Goal: Task Accomplishment & Management: Manage account settings

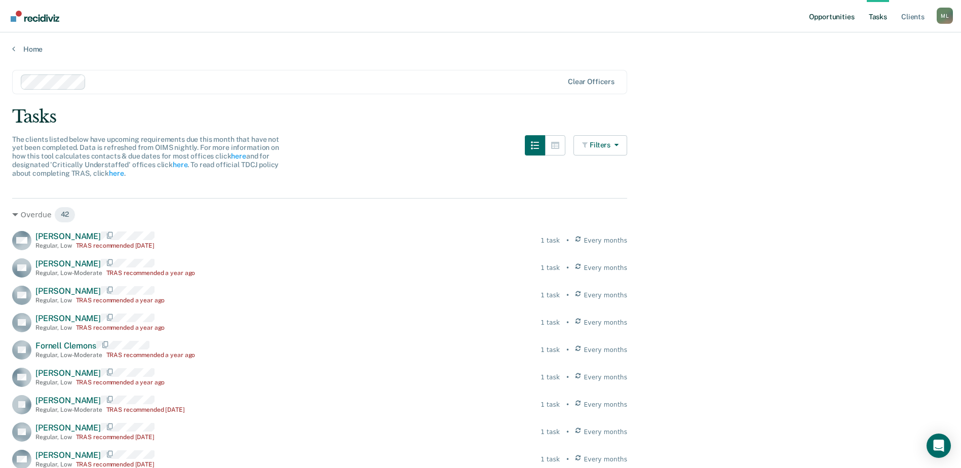
click at [836, 19] on link "Opportunities" at bounding box center [831, 16] width 49 height 32
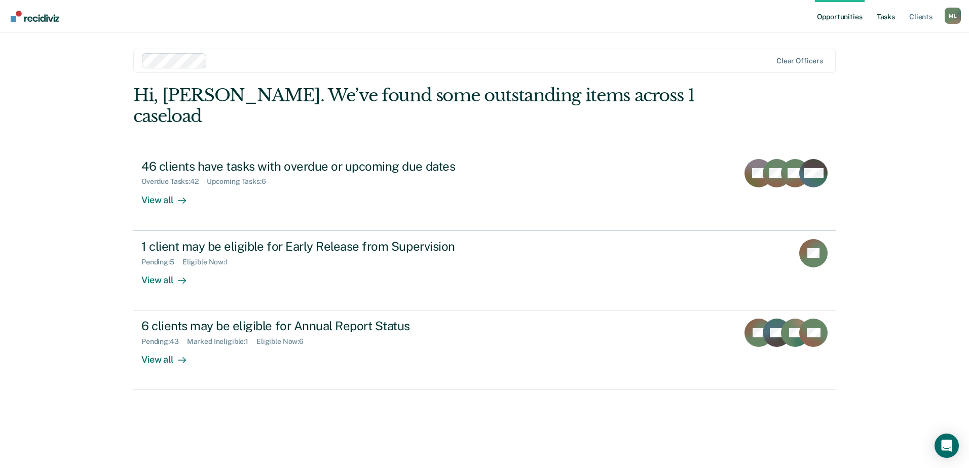
click at [884, 16] on link "Tasks" at bounding box center [886, 16] width 22 height 32
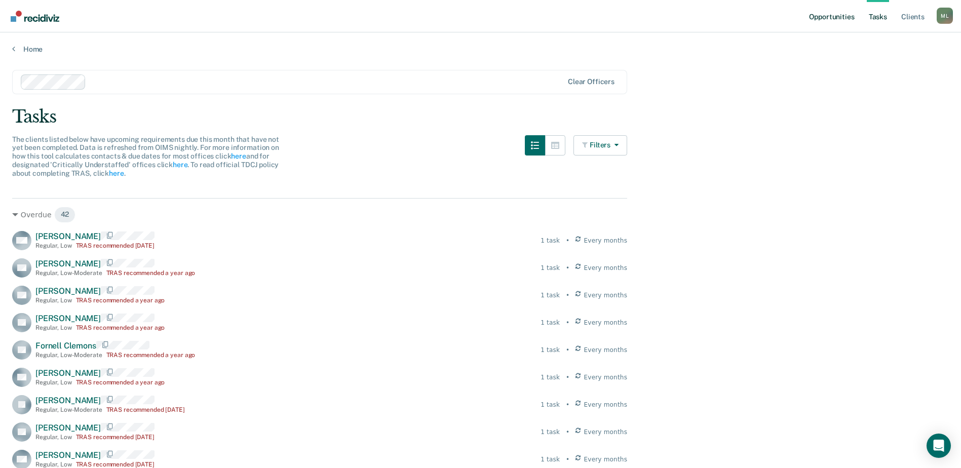
click at [824, 15] on link "Opportunities" at bounding box center [831, 16] width 49 height 32
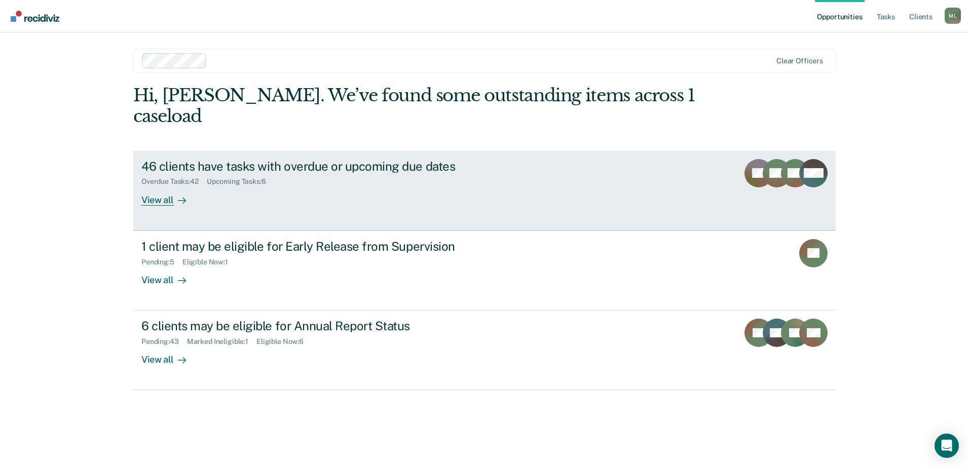
click at [324, 159] on div "46 clients have tasks with overdue or upcoming due dates" at bounding box center [319, 166] width 356 height 15
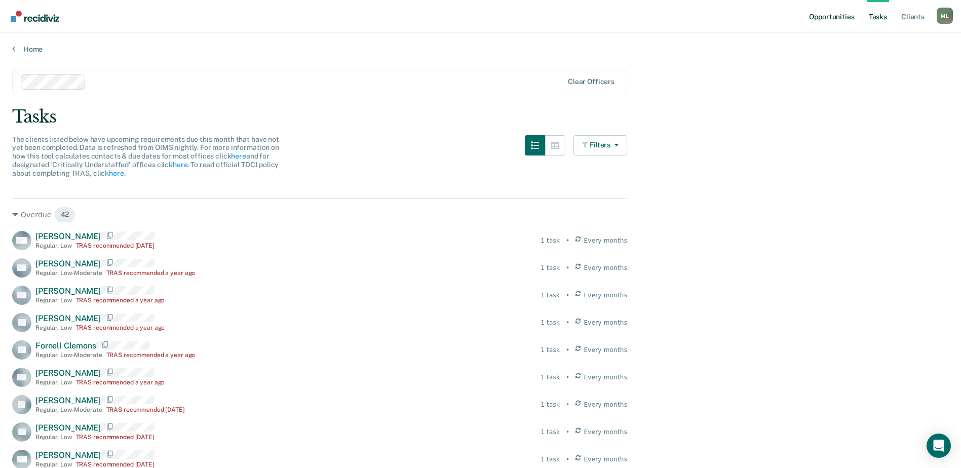
click at [831, 18] on link "Opportunities" at bounding box center [831, 16] width 49 height 32
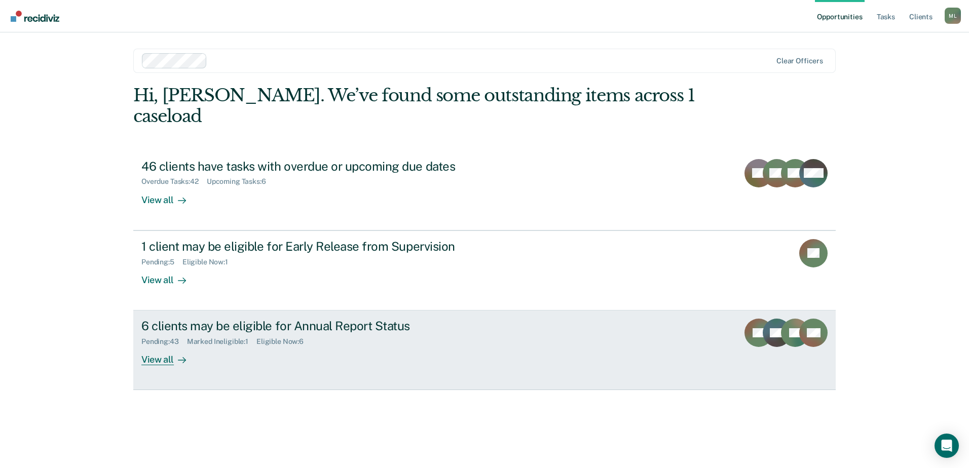
click at [237, 333] on div "Pending : 43 Marked Ineligible : 1 Eligible Now : 6" at bounding box center [319, 339] width 356 height 13
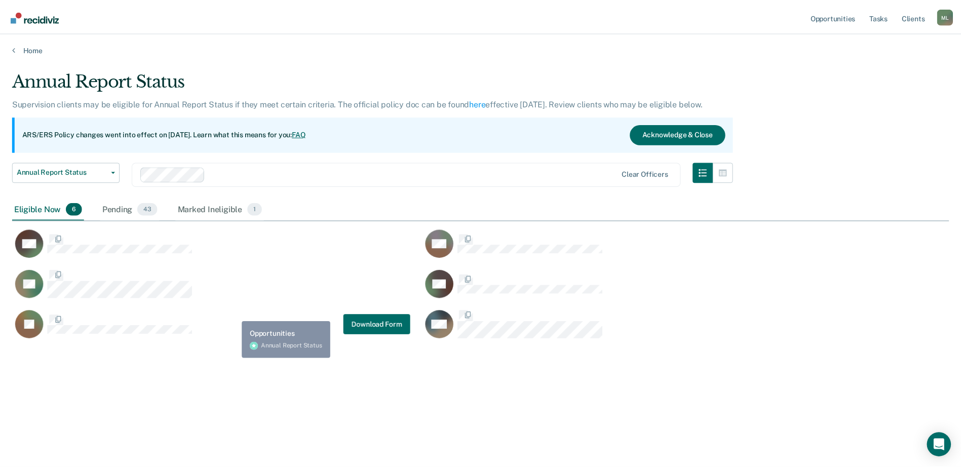
scroll to position [315, 937]
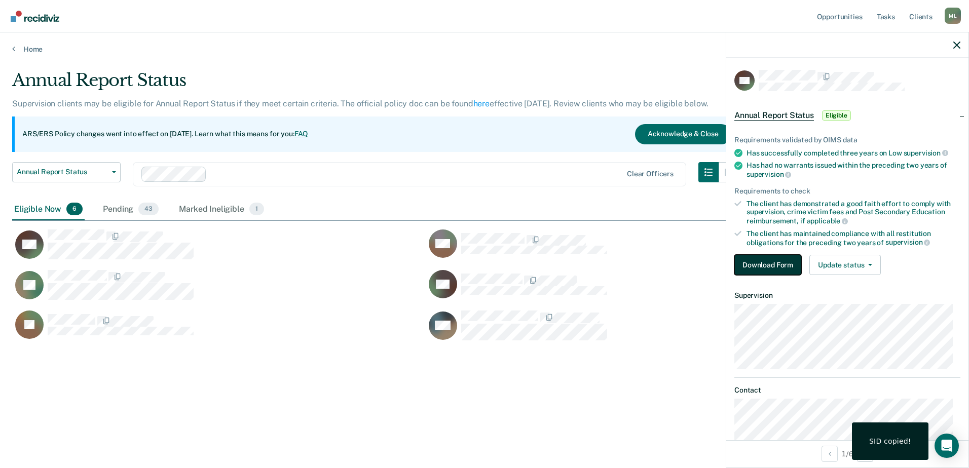
click at [775, 264] on button "Download Form" at bounding box center [767, 265] width 67 height 20
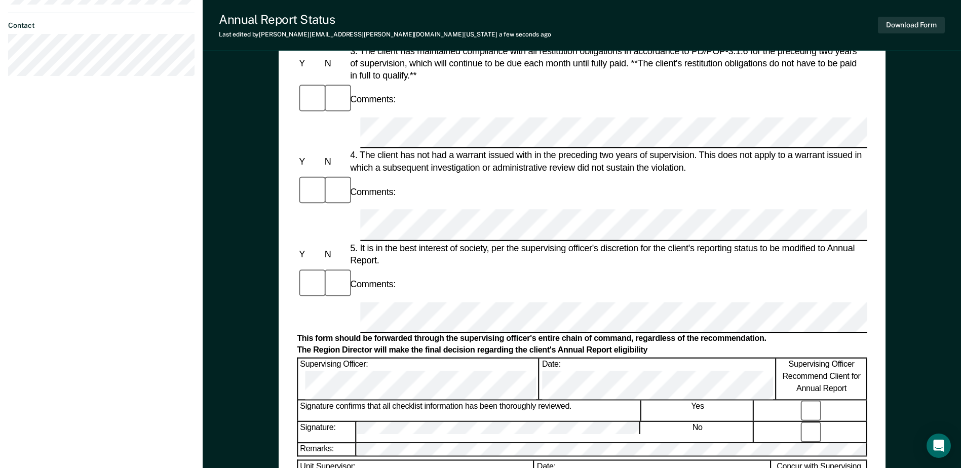
scroll to position [405, 0]
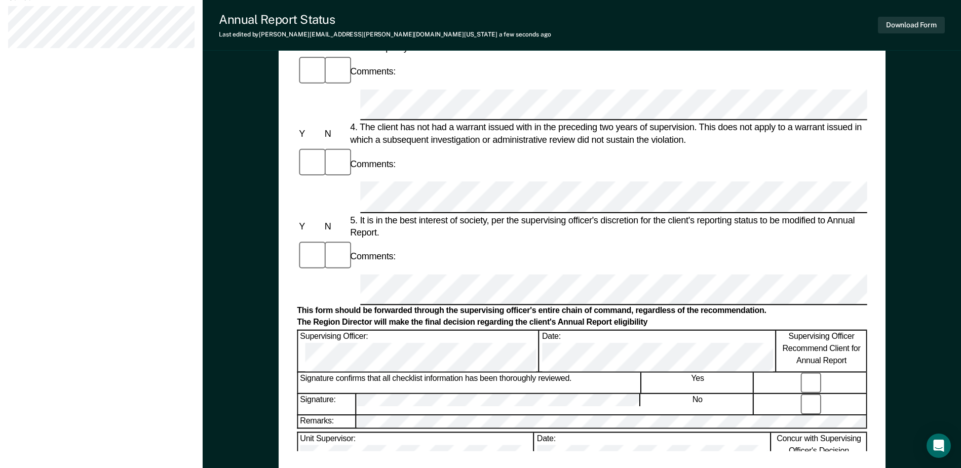
click at [509, 439] on div "Annual Reporting Checklist, Recommendation, and Determination Form Clients who …" at bounding box center [582, 74] width 570 height 754
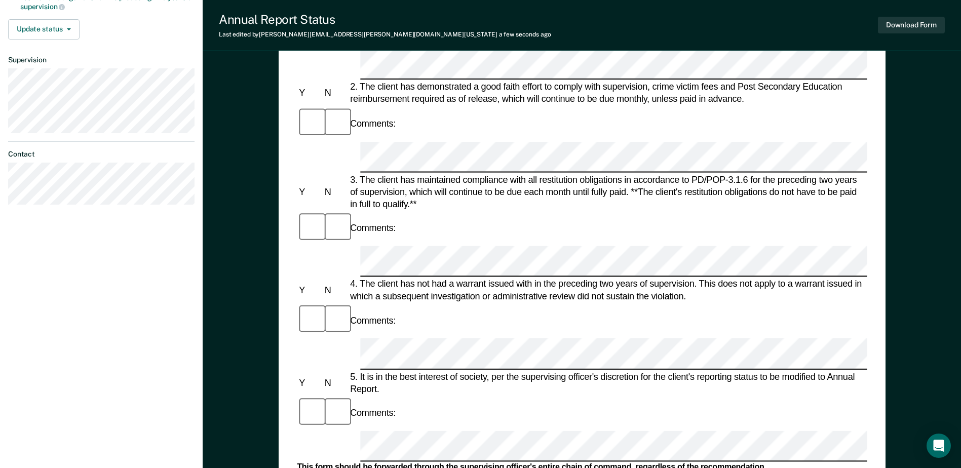
scroll to position [233, 0]
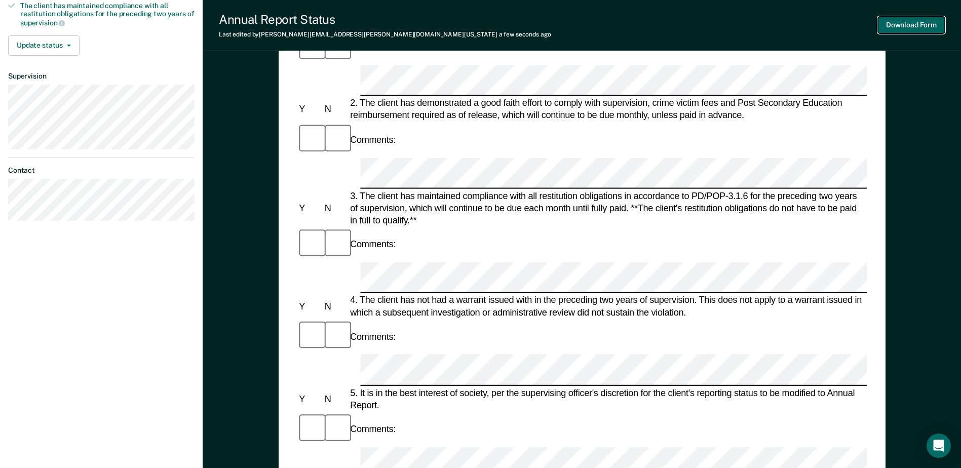
click at [921, 27] on button "Download Form" at bounding box center [911, 25] width 67 height 17
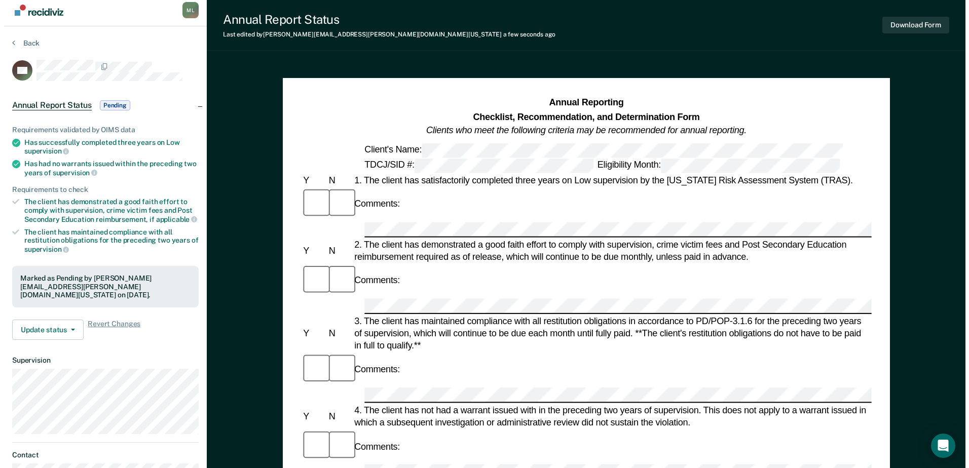
scroll to position [0, 0]
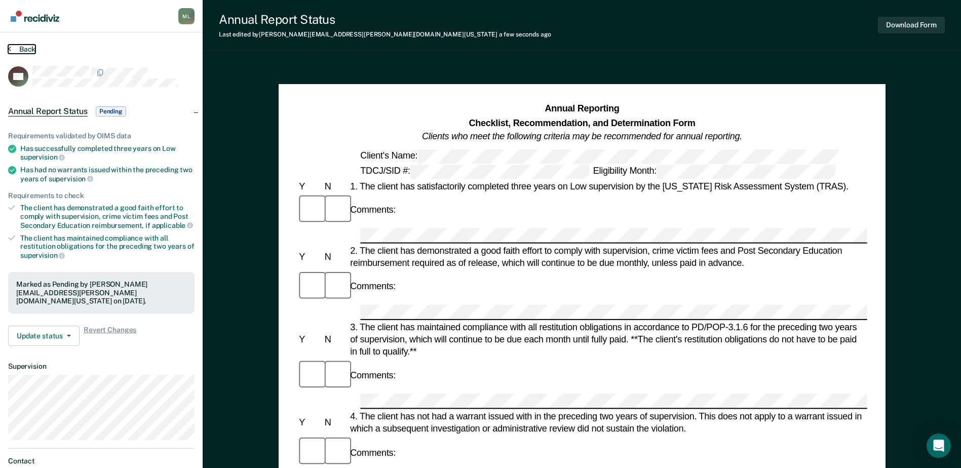
click at [8, 45] on icon at bounding box center [9, 49] width 3 height 8
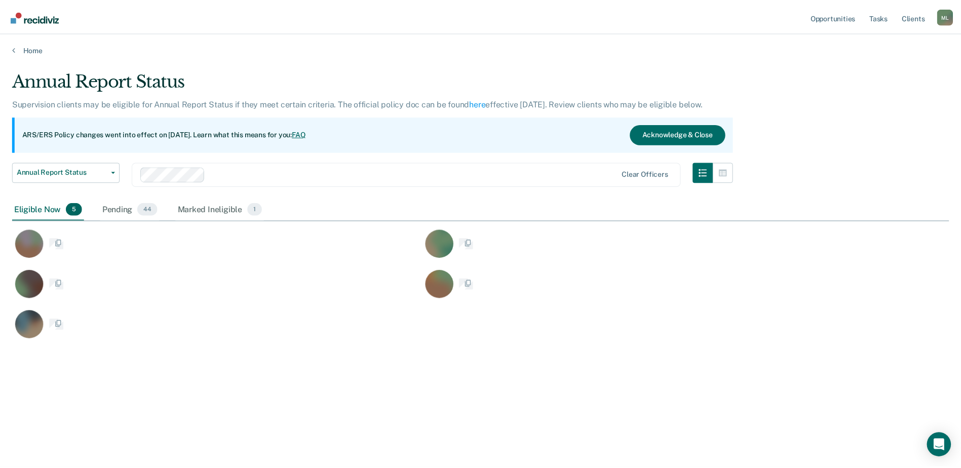
scroll to position [315, 937]
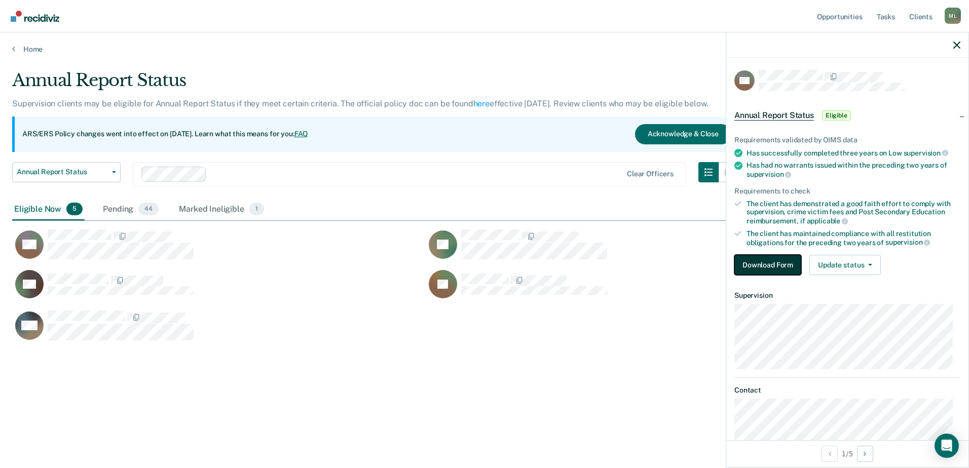
click at [770, 264] on button "Download Form" at bounding box center [767, 265] width 67 height 20
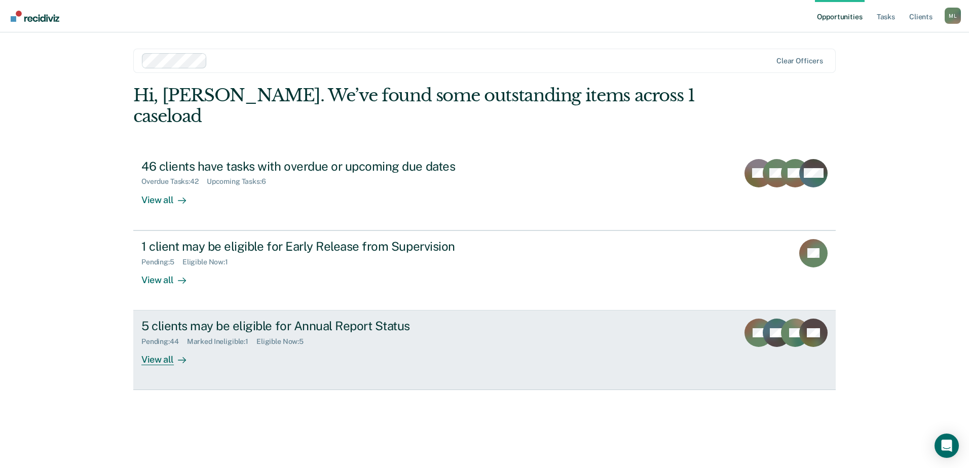
click at [187, 338] on div "Pending : 44" at bounding box center [164, 342] width 46 height 9
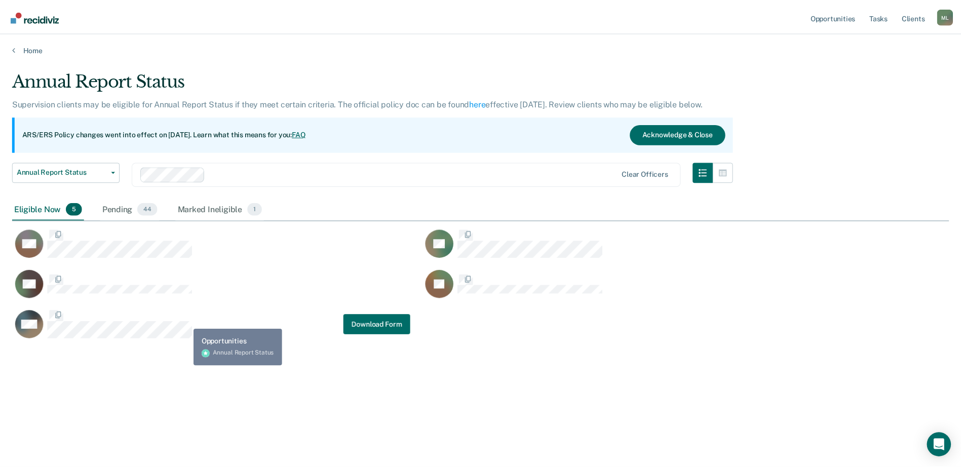
scroll to position [315, 937]
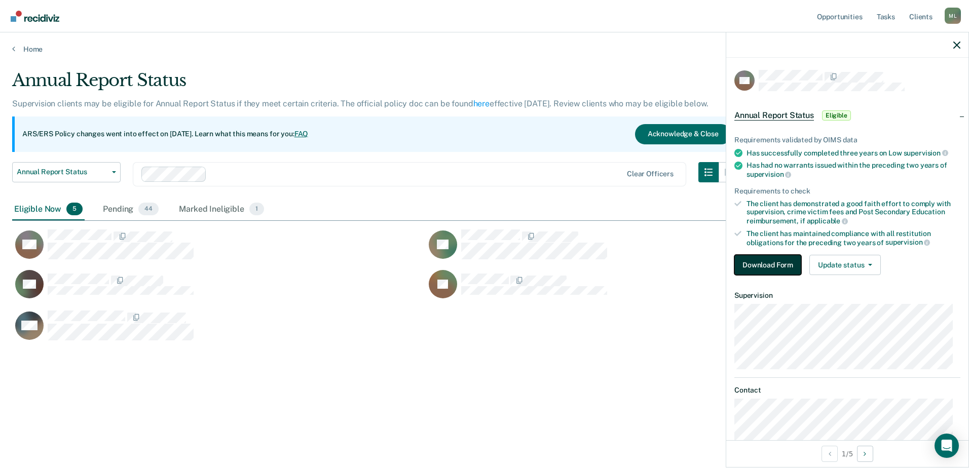
click at [782, 262] on button "Download Form" at bounding box center [767, 265] width 67 height 20
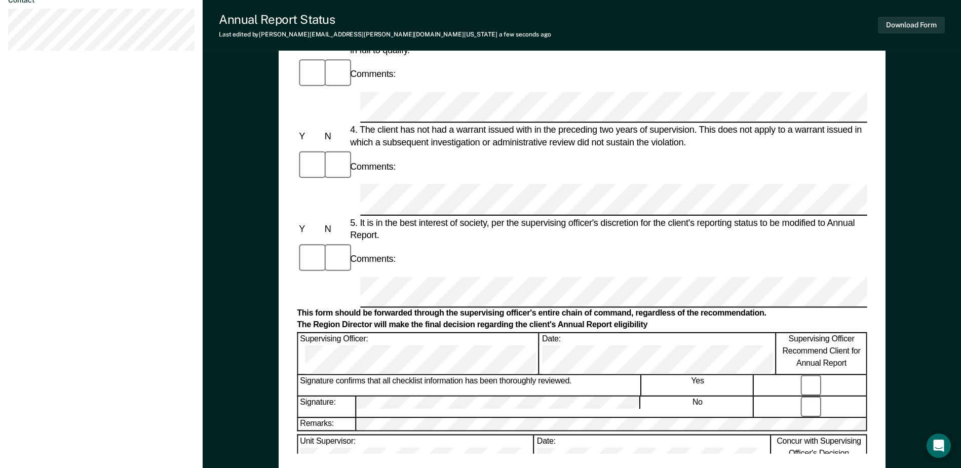
scroll to position [405, 0]
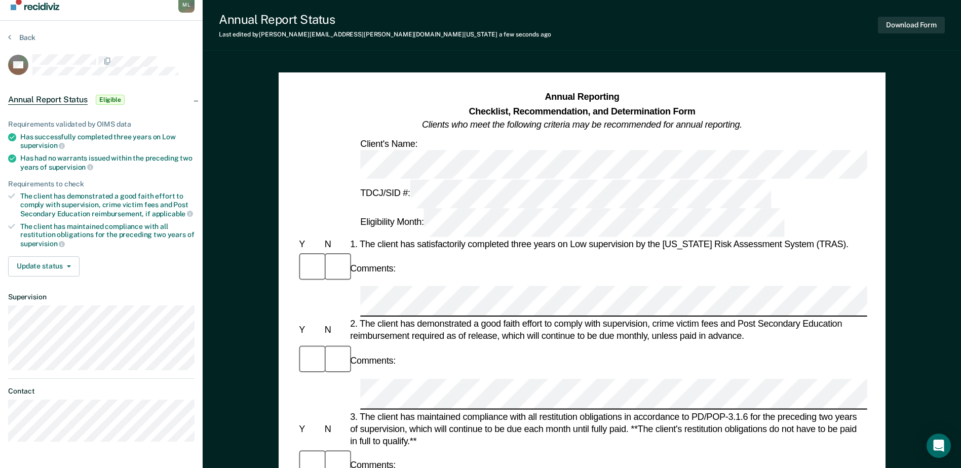
scroll to position [0, 0]
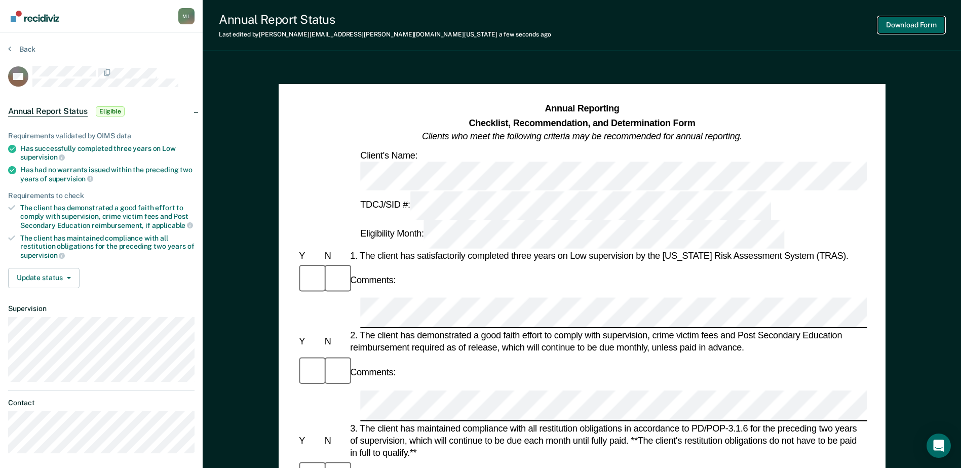
click at [912, 32] on button "Download Form" at bounding box center [911, 25] width 67 height 17
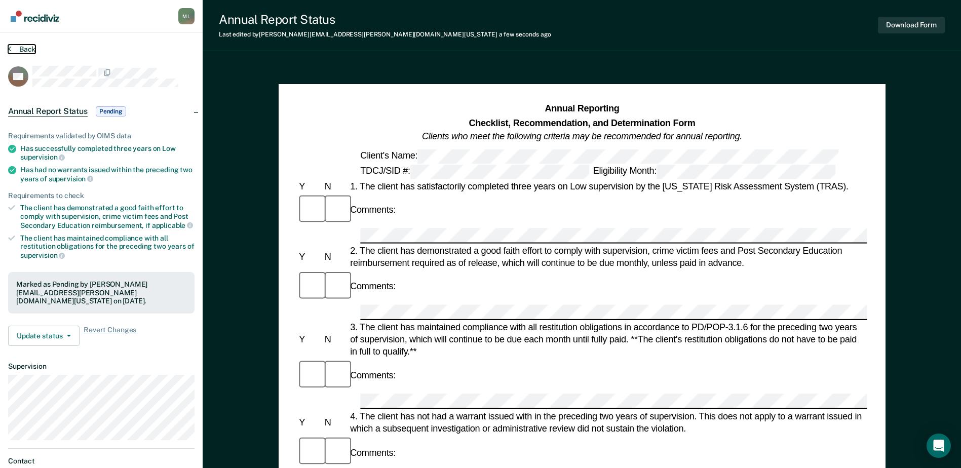
click at [31, 49] on button "Back" at bounding box center [21, 49] width 27 height 9
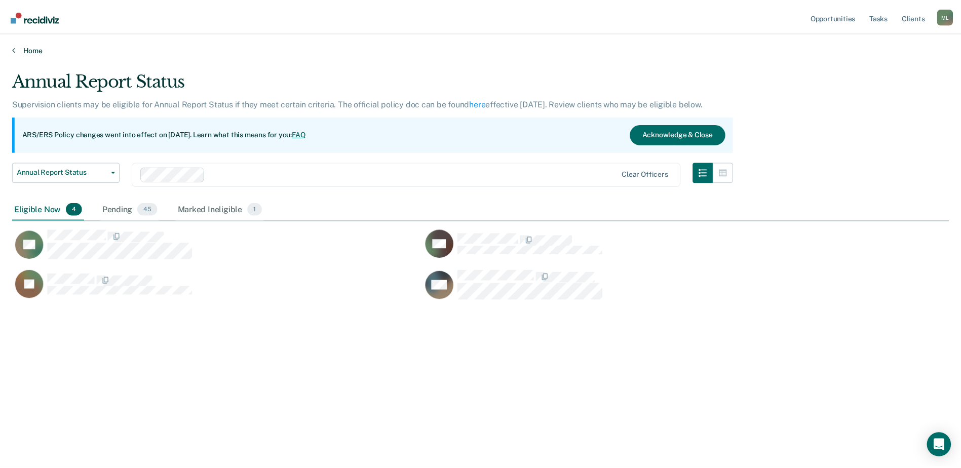
scroll to position [315, 937]
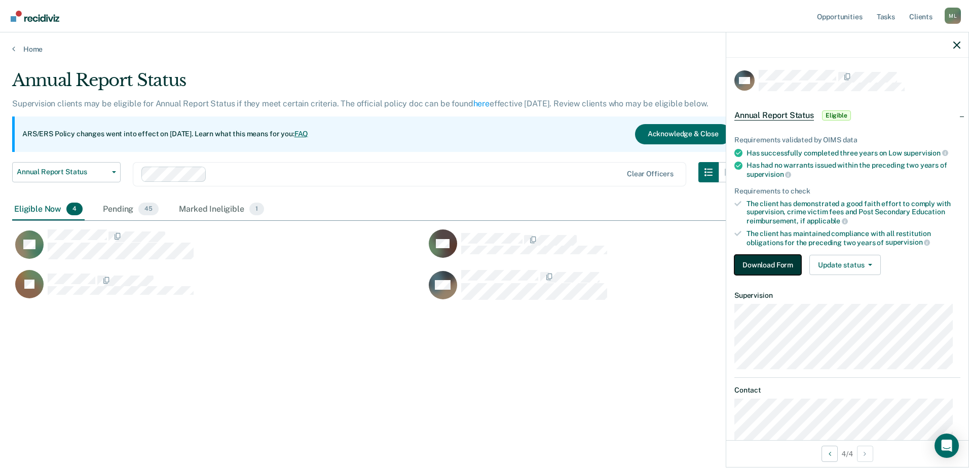
click at [751, 263] on button "Download Form" at bounding box center [767, 265] width 67 height 20
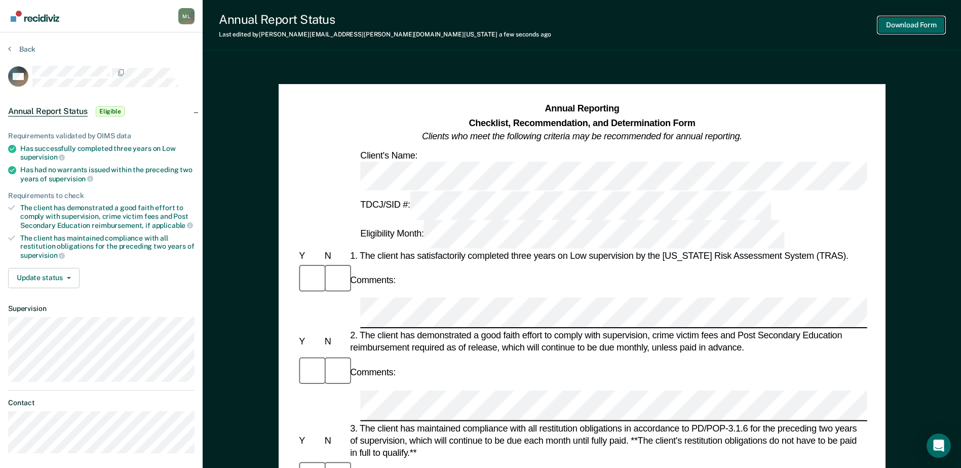
click at [913, 30] on button "Download Form" at bounding box center [911, 25] width 67 height 17
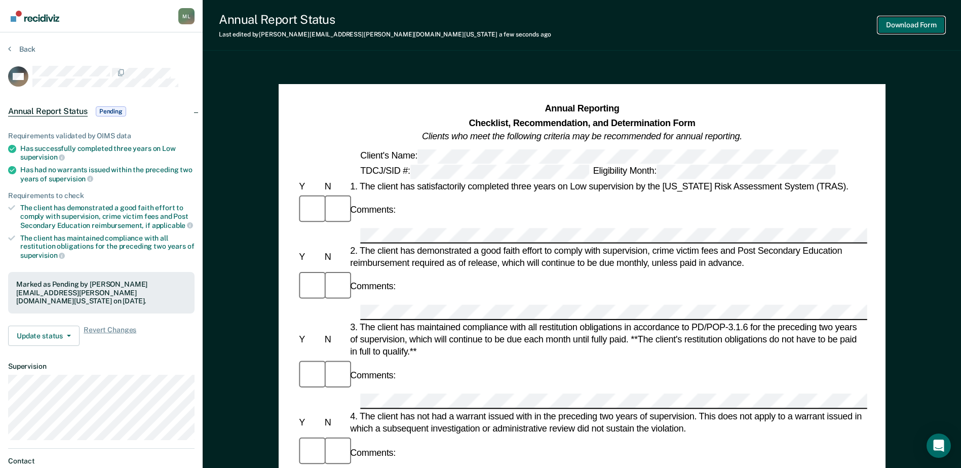
click at [910, 27] on button "Download Form" at bounding box center [911, 25] width 67 height 17
click at [20, 47] on button "Back" at bounding box center [21, 49] width 27 height 9
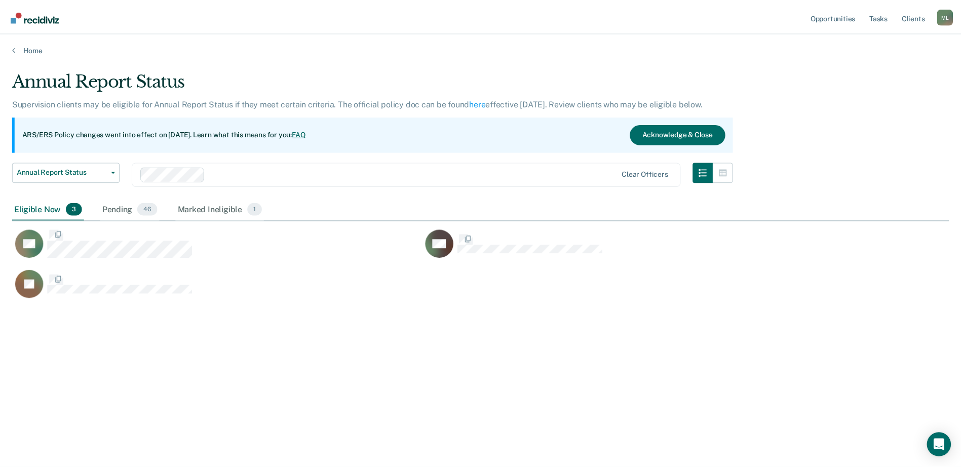
scroll to position [315, 937]
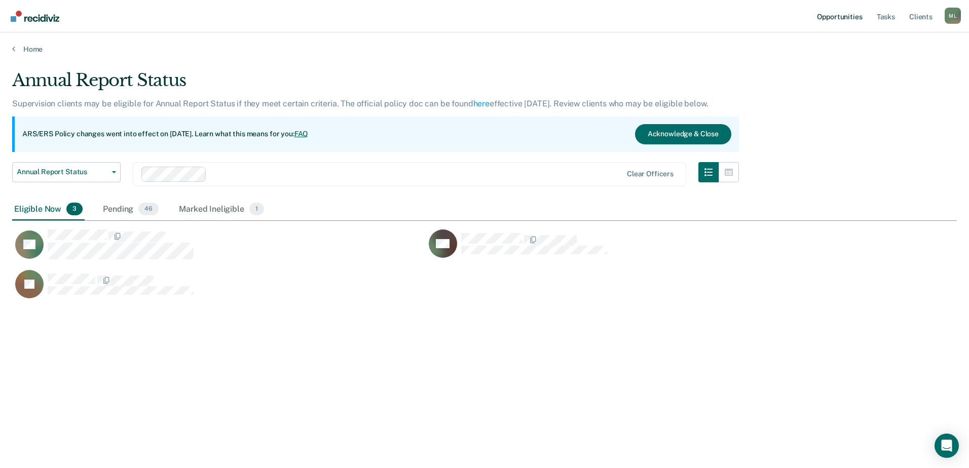
click at [830, 13] on link "Opportunities" at bounding box center [839, 16] width 49 height 32
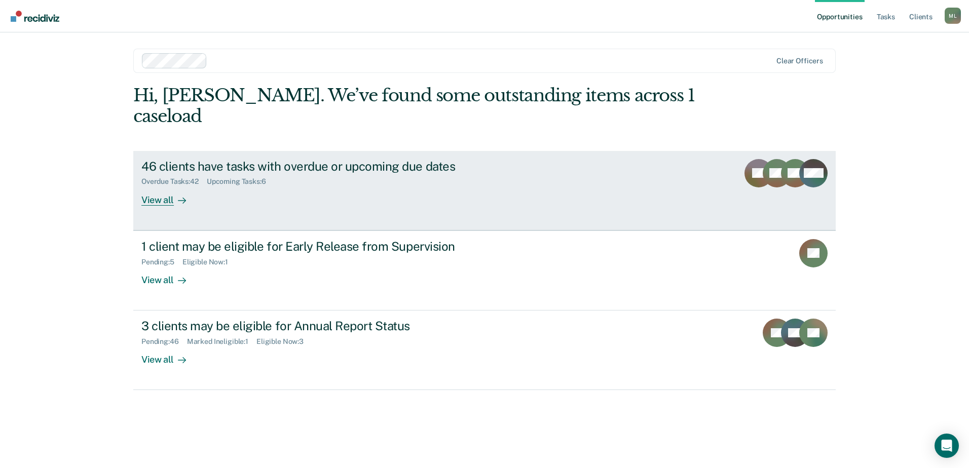
click at [456, 159] on div "46 clients have tasks with overdue or upcoming due dates" at bounding box center [319, 166] width 356 height 15
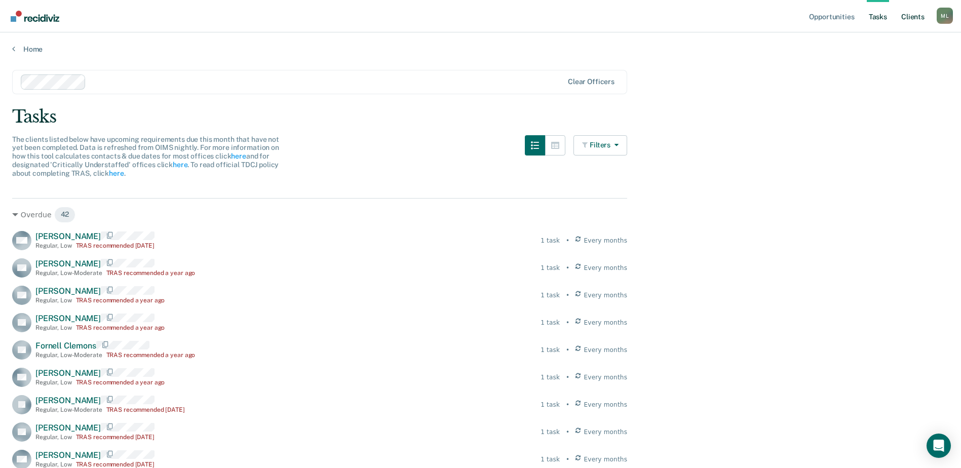
click at [921, 14] on link "Client s" at bounding box center [913, 16] width 27 height 32
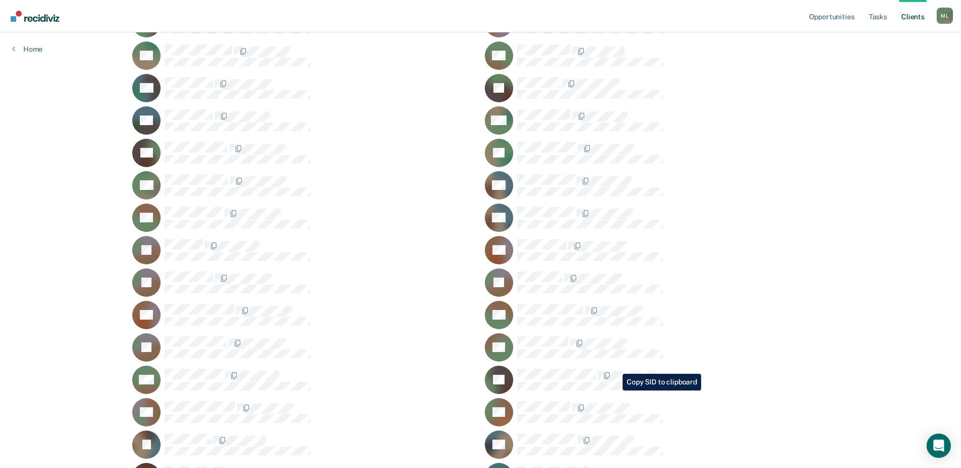
scroll to position [2179, 0]
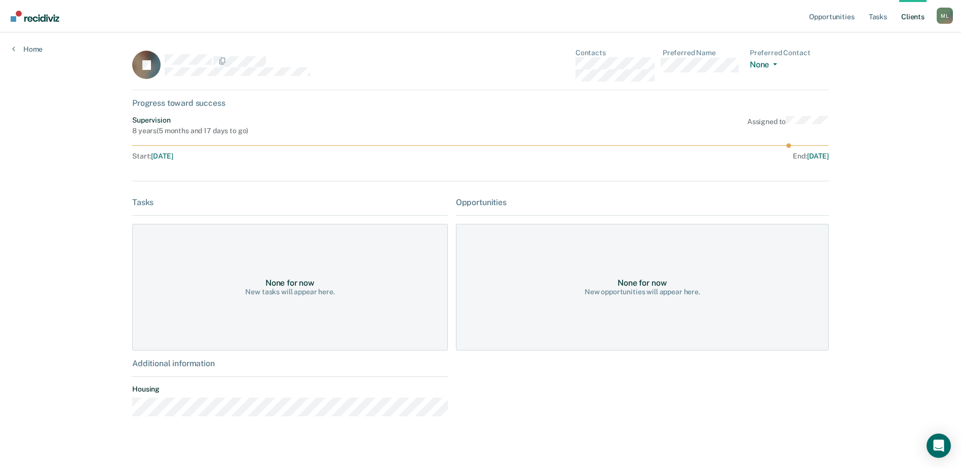
click at [191, 364] on div "Additional information" at bounding box center [290, 364] width 316 height 10
click at [156, 132] on div "8 years ( 5 months and 17 days to go )" at bounding box center [190, 131] width 116 height 9
click at [182, 102] on div "Progress toward success" at bounding box center [480, 103] width 697 height 10
click at [792, 144] on circle at bounding box center [789, 145] width 5 height 5
drag, startPoint x: 796, startPoint y: 144, endPoint x: 838, endPoint y: 146, distance: 42.1
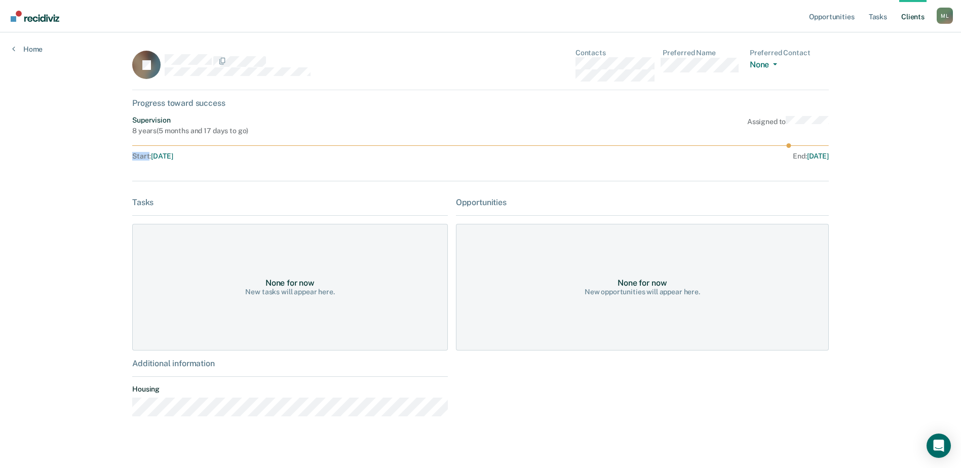
click at [838, 146] on main "IT Contacts Preferred Name Preferred Contact None Call Text Email None Progress…" at bounding box center [480, 242] width 721 height 421
click at [590, 157] on div "End : [DATE]" at bounding box center [657, 156] width 344 height 9
click at [600, 234] on div "None for now New opportunities will appear here." at bounding box center [642, 287] width 373 height 127
click at [451, 282] on div "Tasks None for now New tasks will appear here. Additional information Housing O…" at bounding box center [480, 312] width 697 height 228
click at [764, 62] on button "None" at bounding box center [765, 66] width 31 height 12
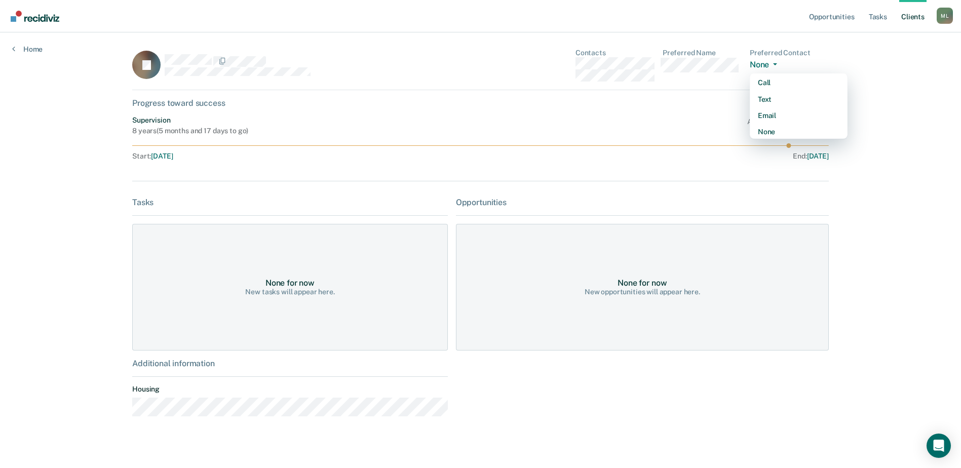
click at [764, 62] on button "None" at bounding box center [765, 66] width 31 height 12
click at [934, 454] on div "Open Intercom Messenger" at bounding box center [939, 446] width 27 height 27
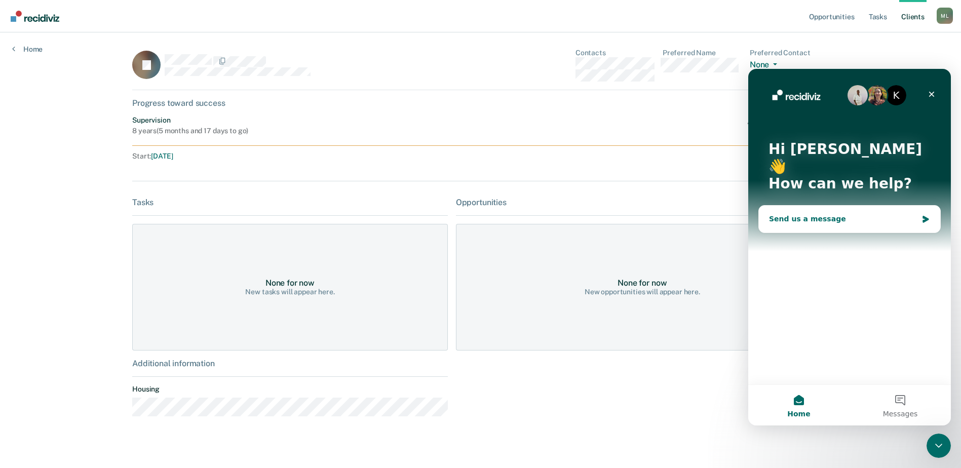
click at [814, 214] on div "Send us a message" at bounding box center [843, 219] width 148 height 11
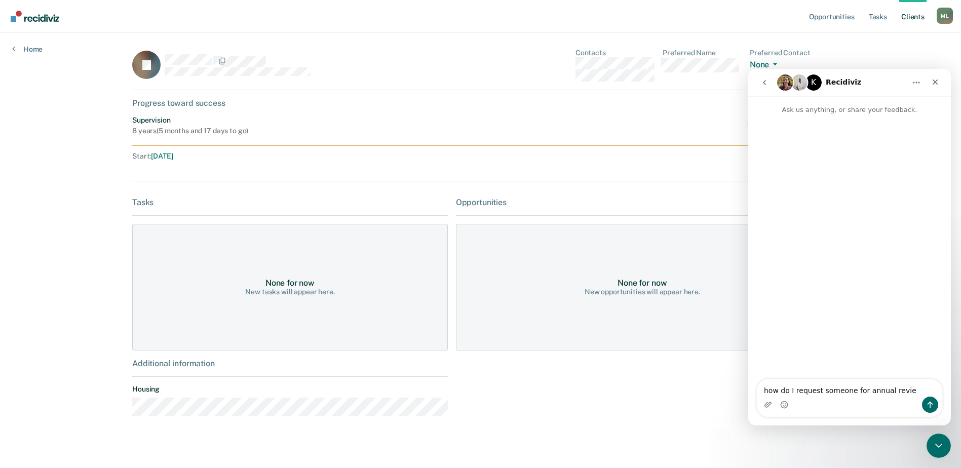
type textarea "how do I request someone for annual review"
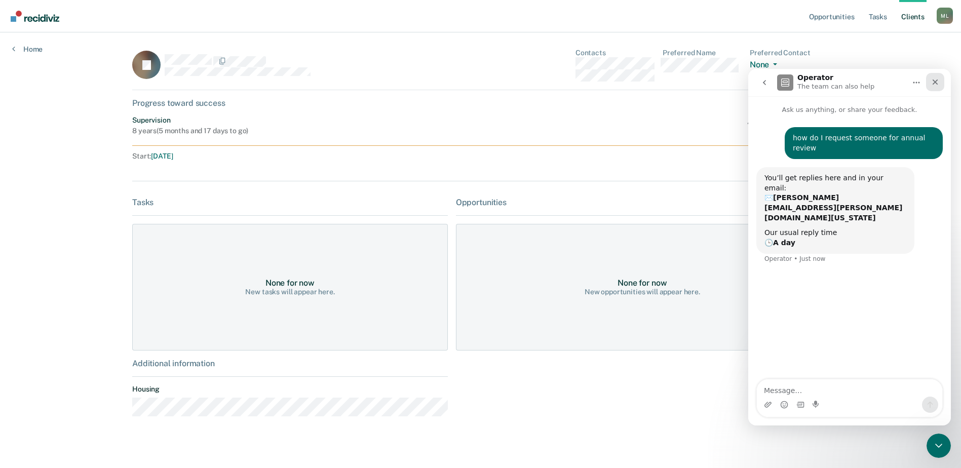
click at [937, 84] on icon "Close" at bounding box center [936, 83] width 6 height 6
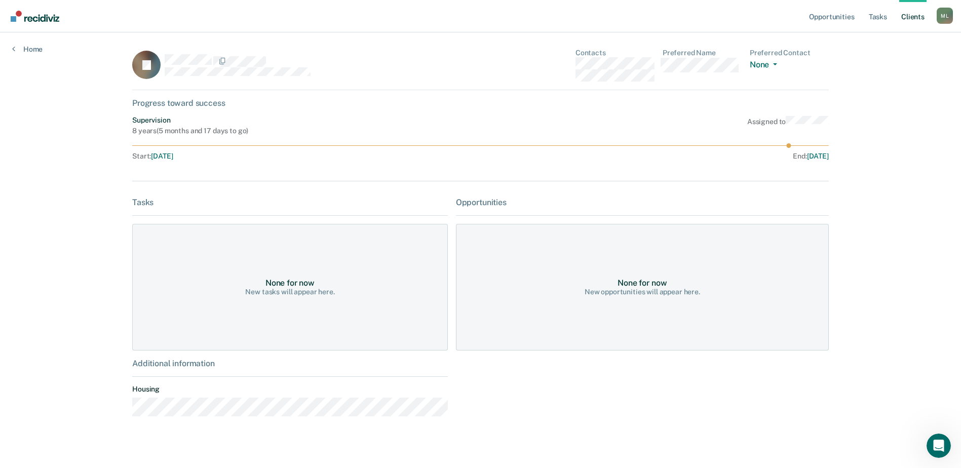
click at [783, 148] on div "Supervision 8 years ( 5 months and 17 days to go ) Assigned to Start : [DATE] E…" at bounding box center [480, 140] width 697 height 48
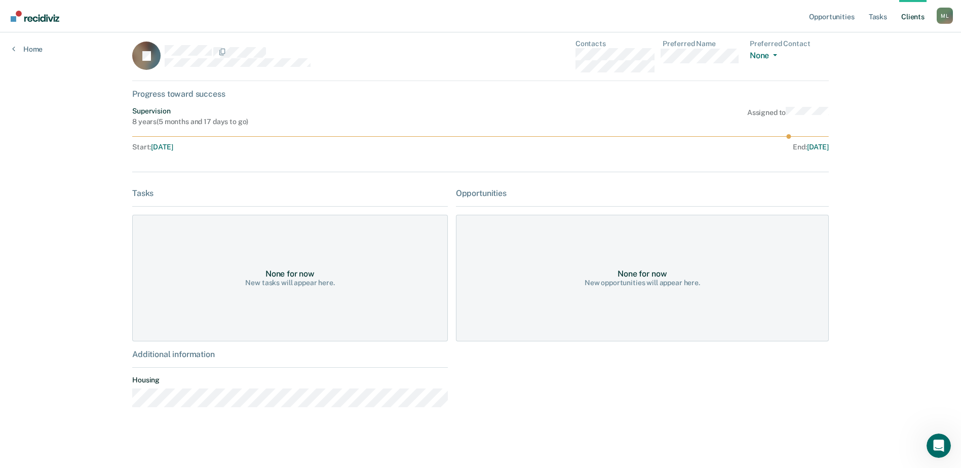
click at [487, 269] on div "None for now New opportunities will appear here." at bounding box center [642, 278] width 373 height 127
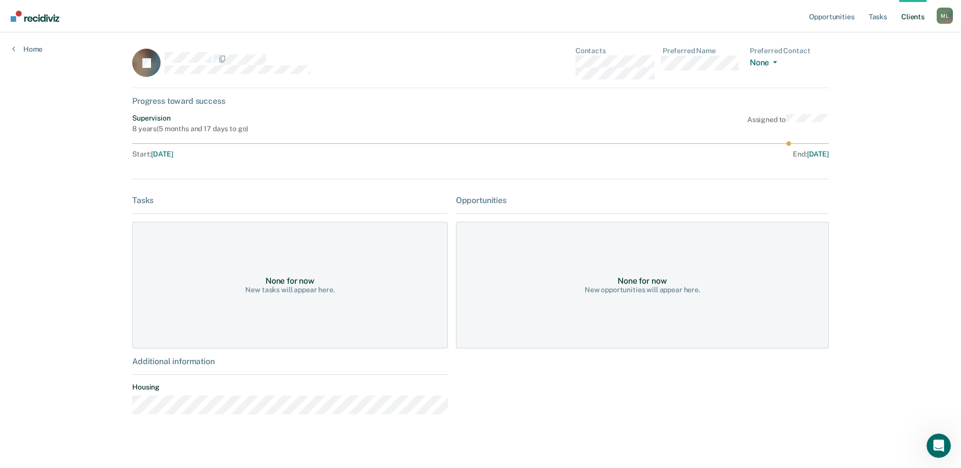
scroll to position [0, 0]
click at [183, 104] on div "Progress toward success" at bounding box center [480, 103] width 697 height 10
click at [172, 134] on div "8 years ( 5 months and 17 days to go )" at bounding box center [190, 131] width 116 height 9
click at [541, 167] on div "IT Contacts Preferred Name Preferred Contact None Call Text Email None Progress…" at bounding box center [480, 243] width 697 height 388
click at [790, 144] on circle at bounding box center [789, 145] width 5 height 5
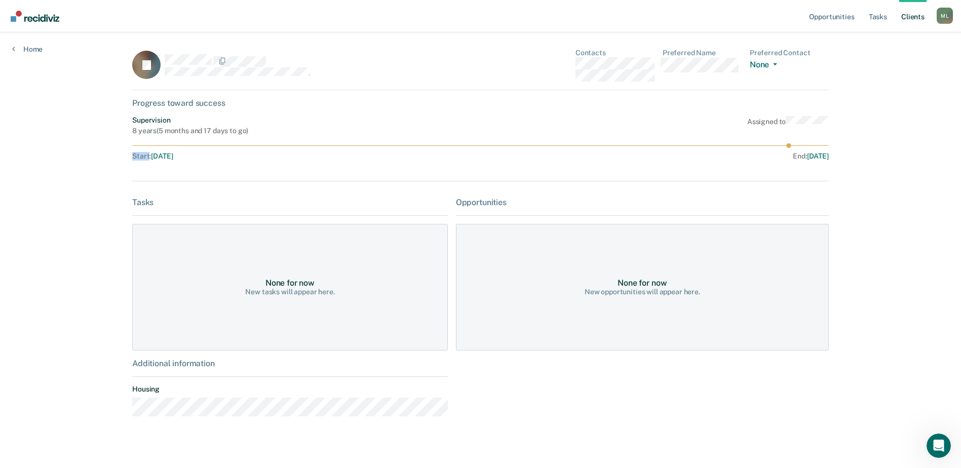
drag, startPoint x: 790, startPoint y: 144, endPoint x: 827, endPoint y: 145, distance: 37.0
click at [827, 145] on icon at bounding box center [480, 145] width 697 height 5
drag, startPoint x: 827, startPoint y: 145, endPoint x: 793, endPoint y: 144, distance: 34.0
click at [793, 144] on icon at bounding box center [480, 145] width 697 height 5
click at [791, 144] on circle at bounding box center [789, 145] width 5 height 5
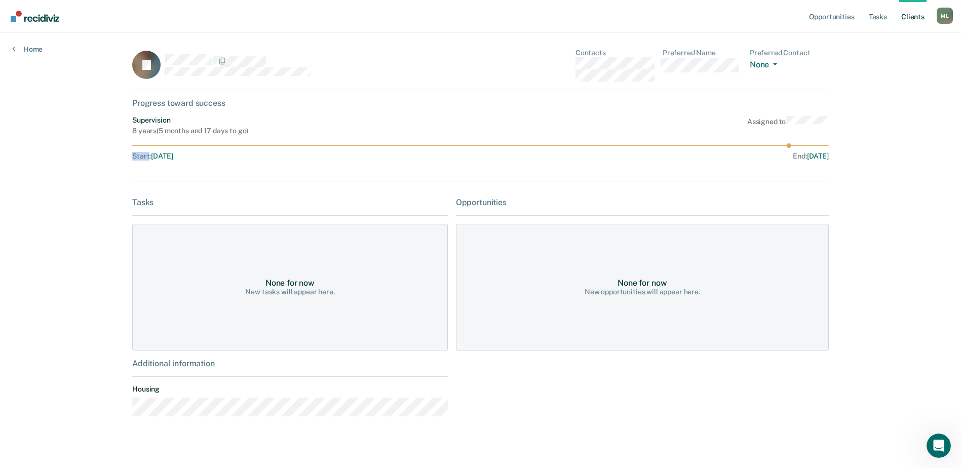
click at [791, 145] on circle at bounding box center [789, 145] width 5 height 5
drag, startPoint x: 789, startPoint y: 145, endPoint x: 740, endPoint y: 161, distance: 51.1
click at [742, 161] on div at bounding box center [480, 163] width 697 height 4
click at [648, 193] on div "IT Contacts Preferred Name Preferred Contact None Call Text Email None Progress…" at bounding box center [480, 243] width 697 height 388
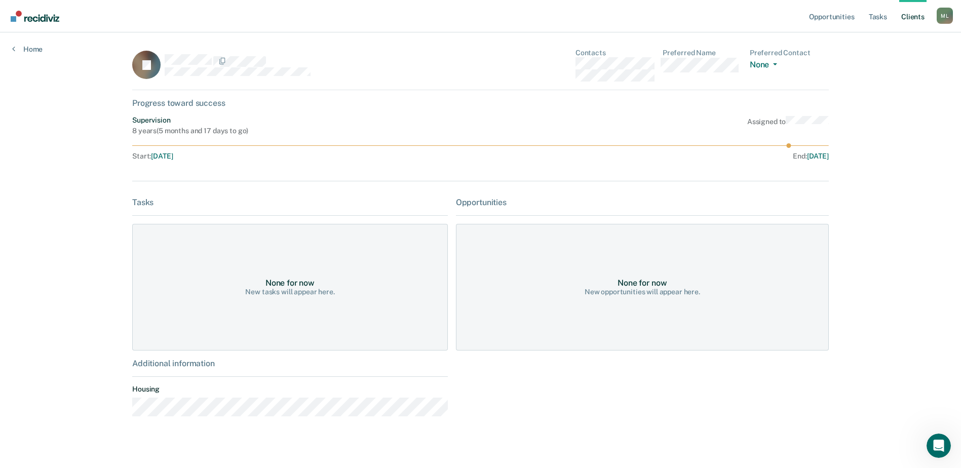
click at [620, 283] on div "None for now" at bounding box center [642, 283] width 49 height 10
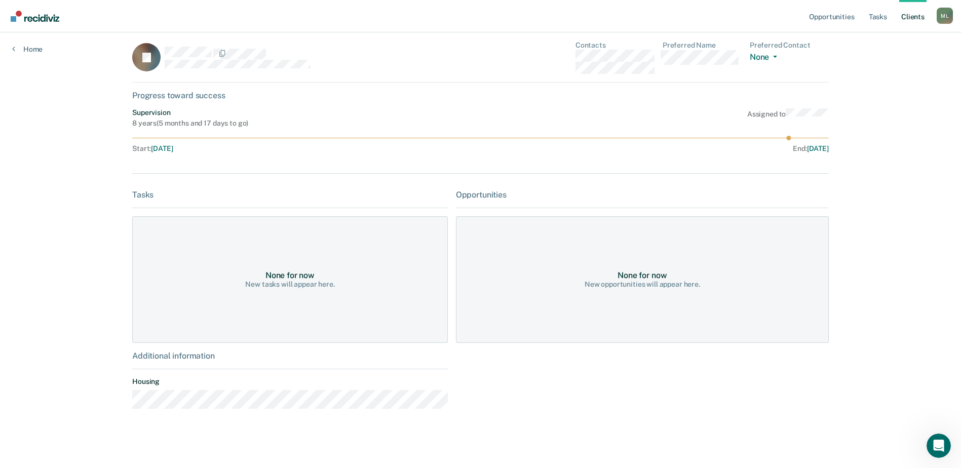
scroll to position [10, 0]
click at [181, 350] on div "Additional information" at bounding box center [290, 355] width 316 height 10
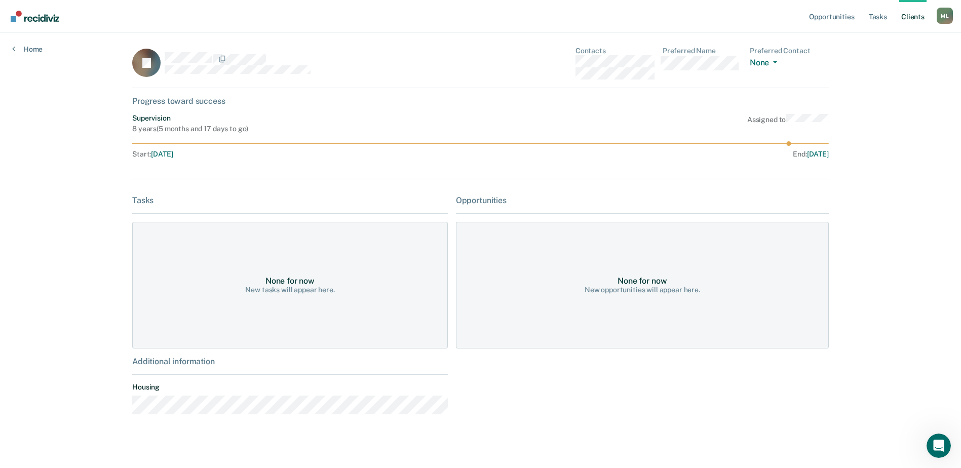
scroll to position [0, 0]
click at [27, 49] on link "Home" at bounding box center [27, 49] width 30 height 9
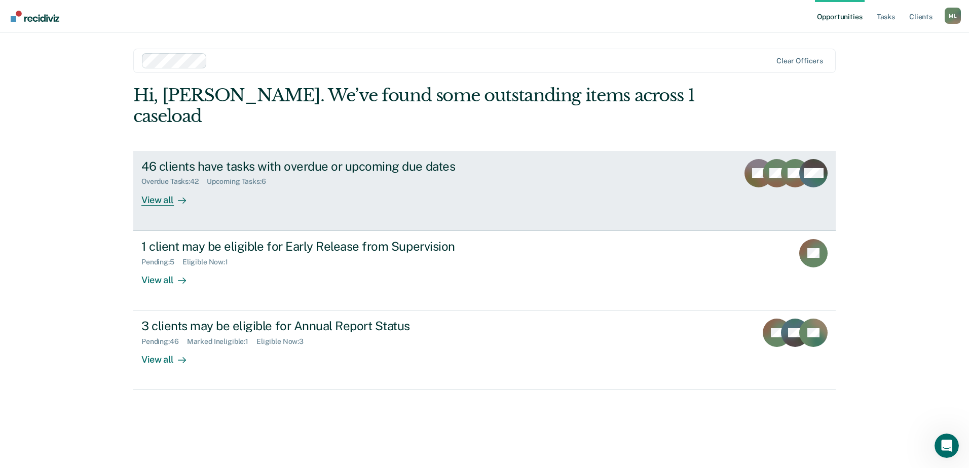
click at [271, 159] on div "46 clients have tasks with overdue or upcoming due dates" at bounding box center [319, 166] width 356 height 15
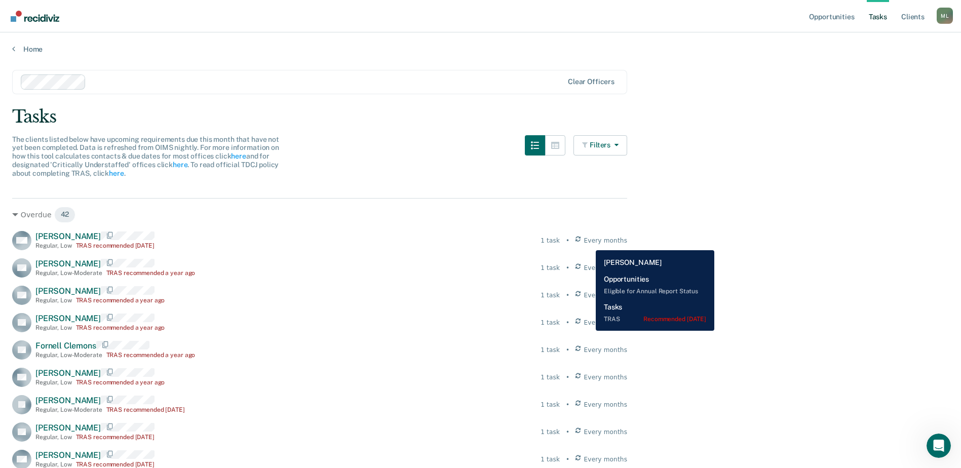
drag, startPoint x: 599, startPoint y: 241, endPoint x: 588, endPoint y: 243, distance: 10.8
click at [581, 243] on icon at bounding box center [578, 240] width 5 height 9
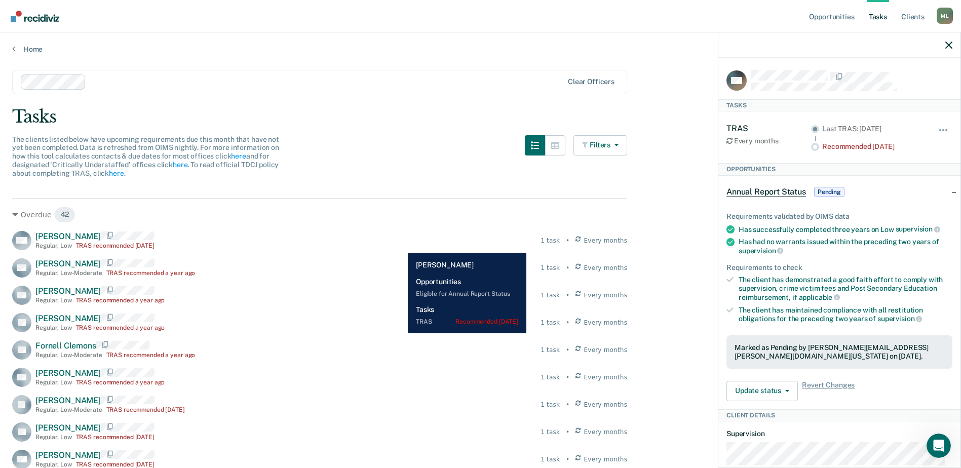
click at [400, 245] on div "MH [PERSON_NAME] Regular , Low TRAS recommended [DATE] 1 task • Every months" at bounding box center [319, 240] width 615 height 19
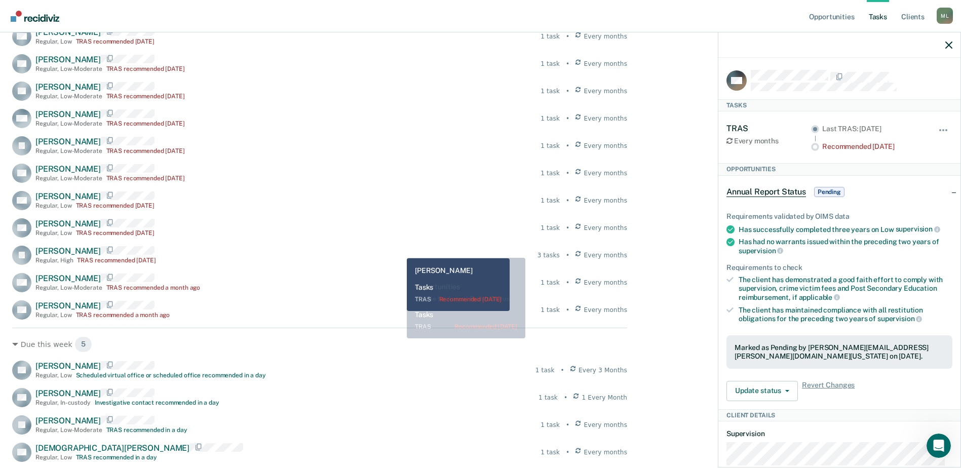
scroll to position [1208, 0]
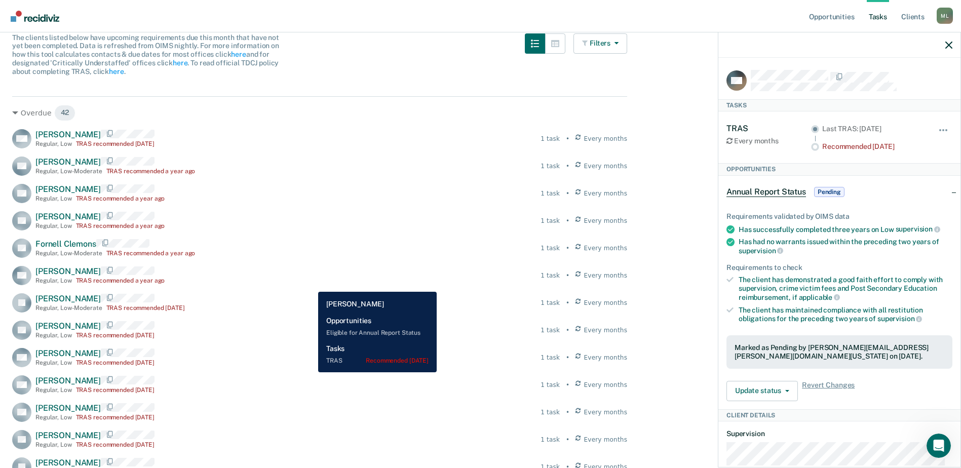
scroll to position [93, 0]
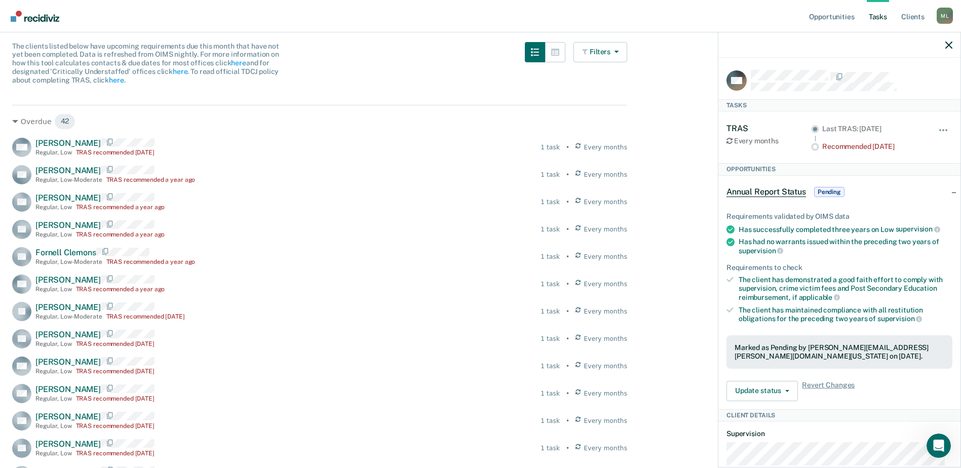
click at [948, 44] on icon "button" at bounding box center [949, 45] width 7 height 7
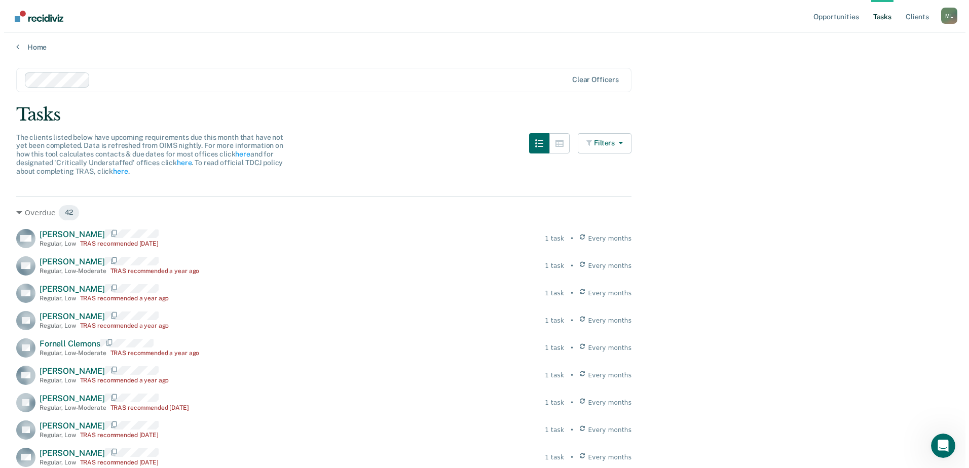
scroll to position [0, 0]
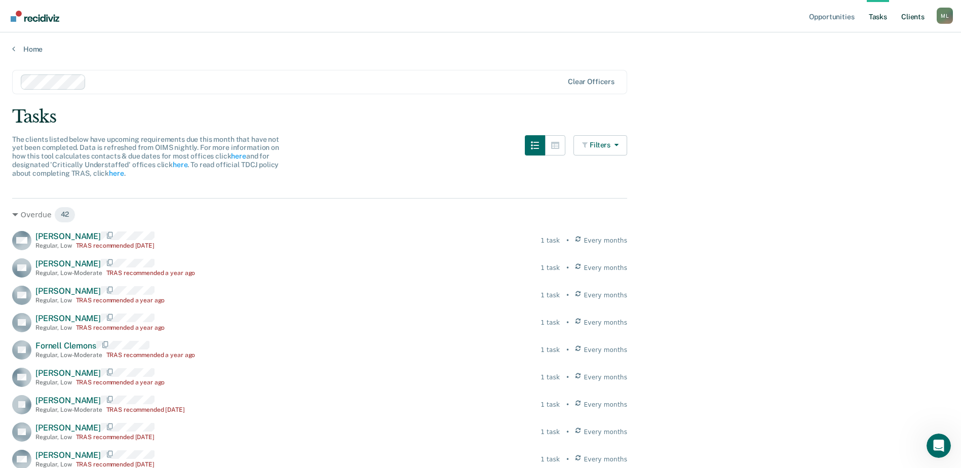
click at [917, 14] on link "Client s" at bounding box center [913, 16] width 27 height 32
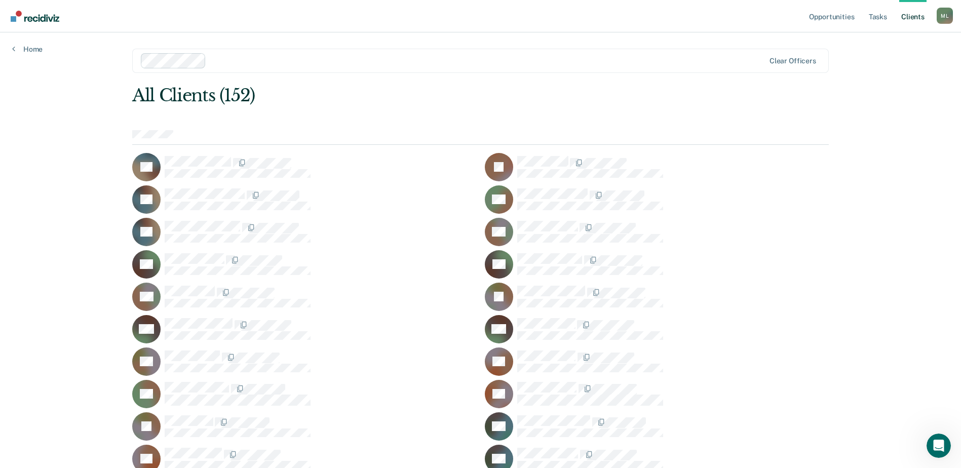
click at [645, 231] on div at bounding box center [673, 227] width 312 height 13
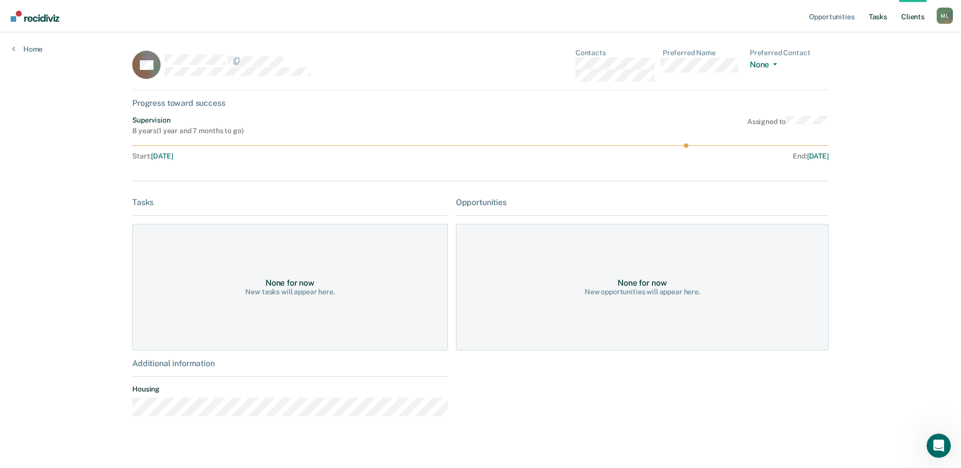
click at [881, 17] on link "Tasks" at bounding box center [878, 16] width 22 height 32
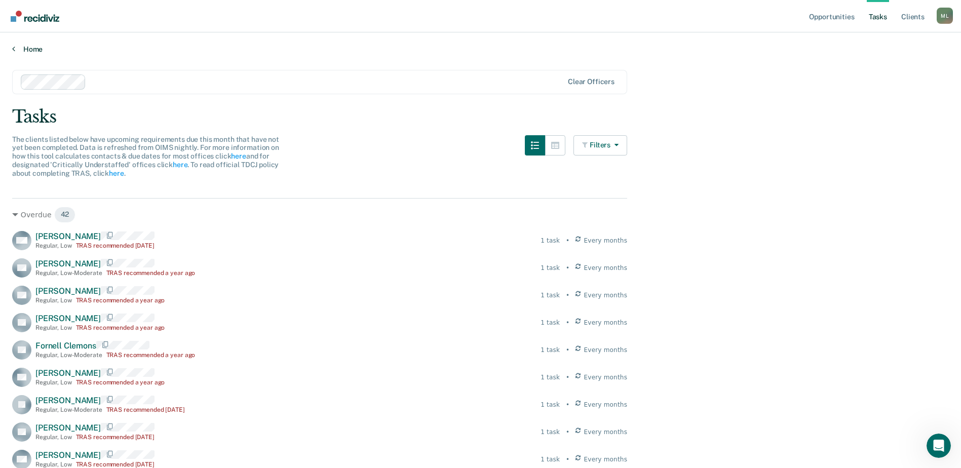
click at [23, 44] on div "Home" at bounding box center [480, 42] width 961 height 21
click at [27, 47] on link "Home" at bounding box center [480, 49] width 937 height 9
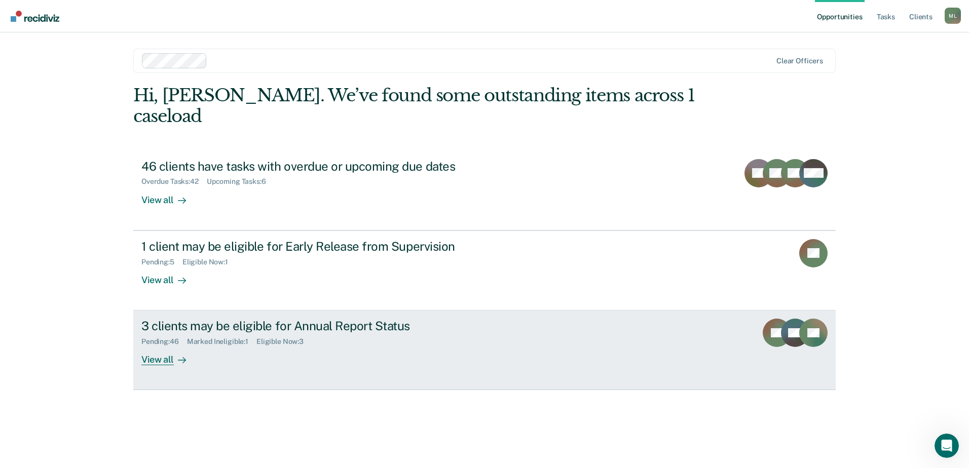
click at [733, 331] on link "3 clients may be eligible for Annual Report Status Pending : 46 Marked Ineligib…" at bounding box center [484, 351] width 702 height 80
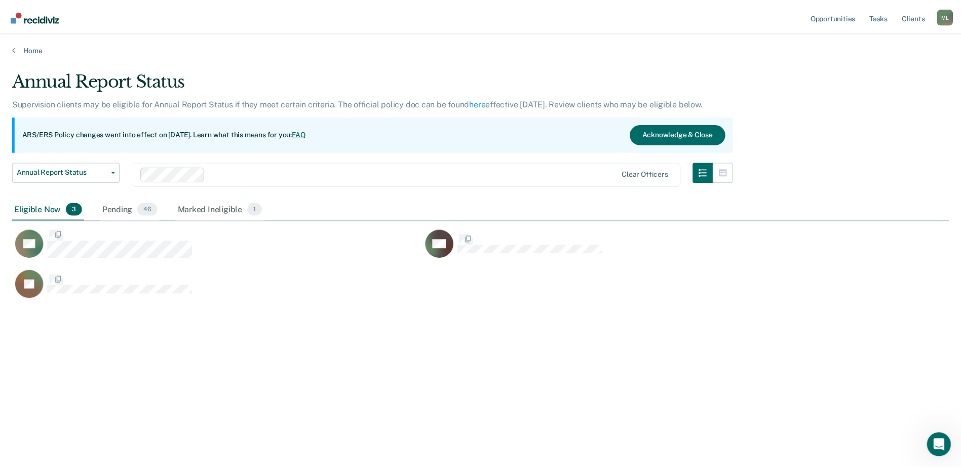
scroll to position [315, 937]
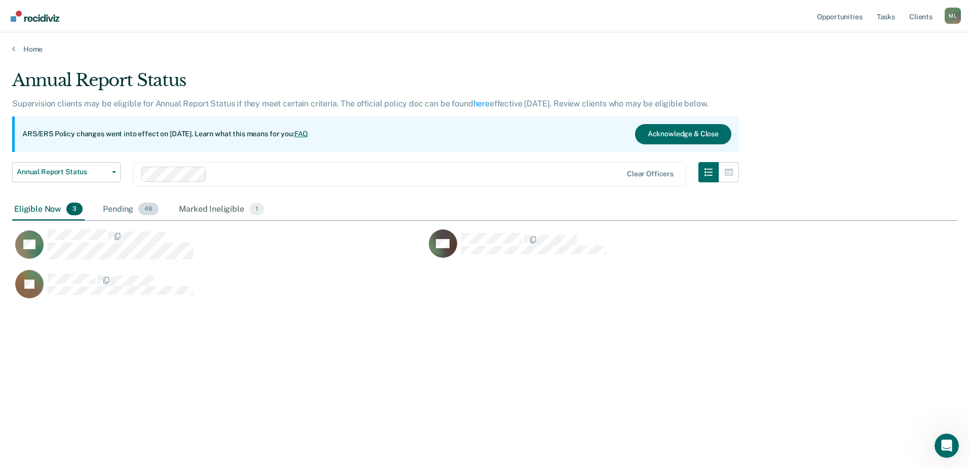
click at [117, 208] on div "Pending 46" at bounding box center [131, 210] width 60 height 22
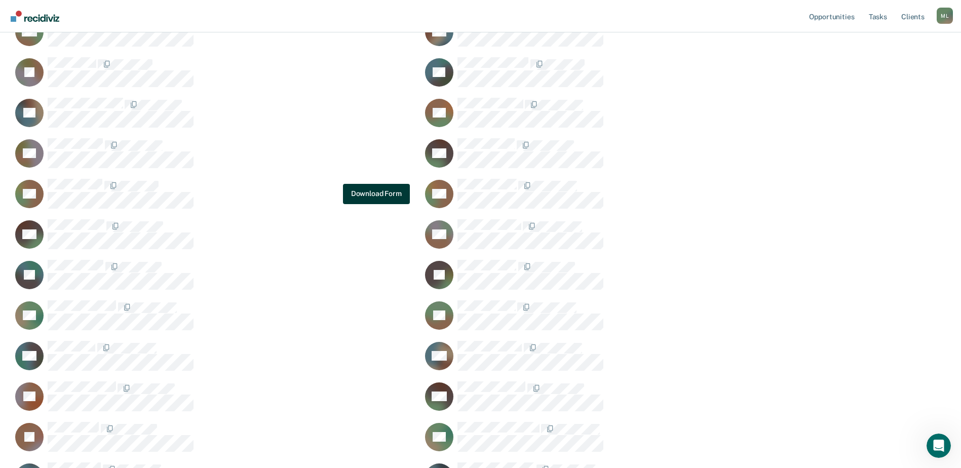
scroll to position [760, 0]
